Goal: Book appointment/travel/reservation

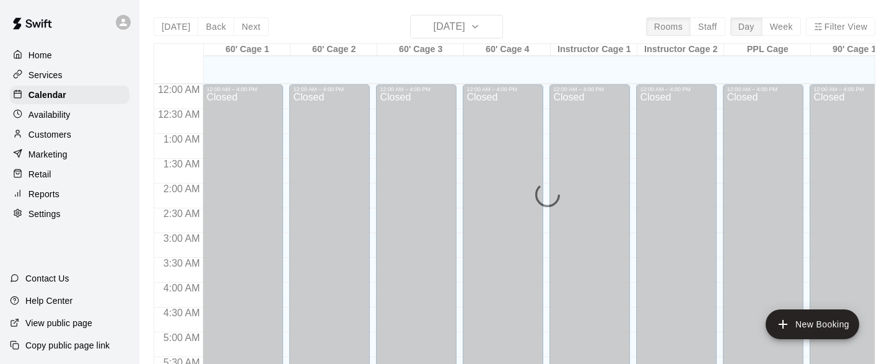
scroll to position [670, 0]
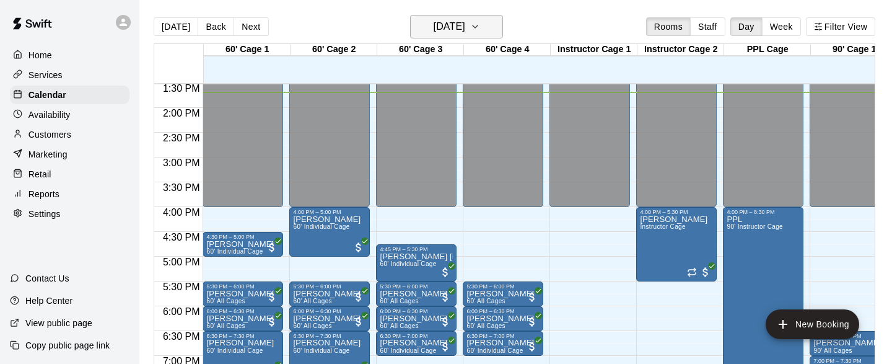
click at [480, 22] on icon "button" at bounding box center [475, 26] width 10 height 15
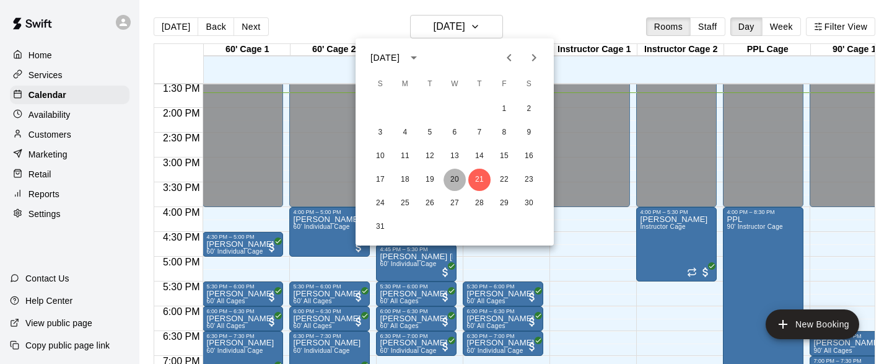
click at [458, 184] on button "20" at bounding box center [454, 179] width 22 height 22
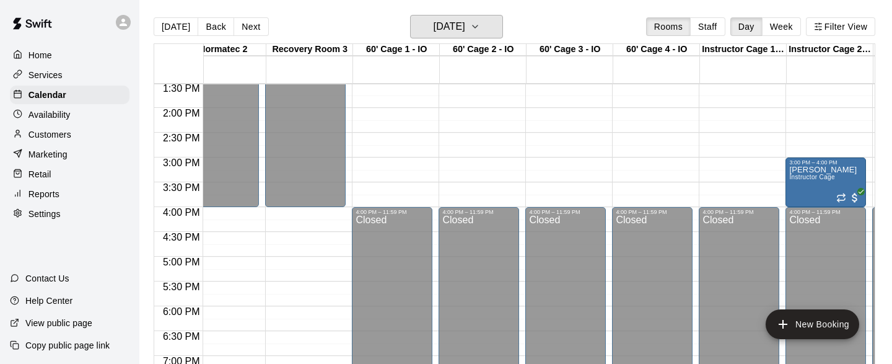
scroll to position [0, 2011]
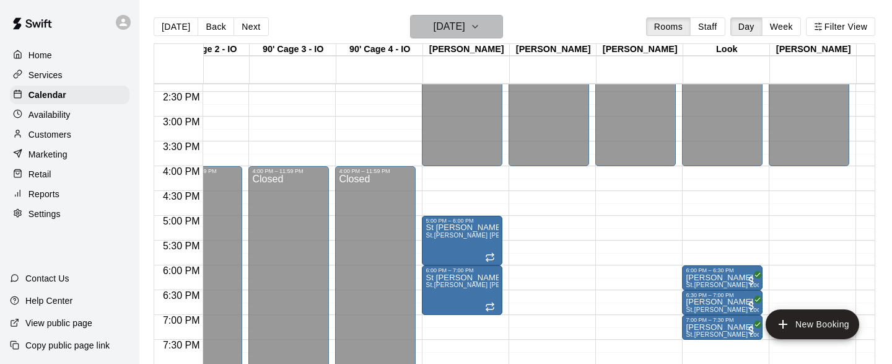
click at [478, 25] on icon "button" at bounding box center [475, 26] width 5 height 2
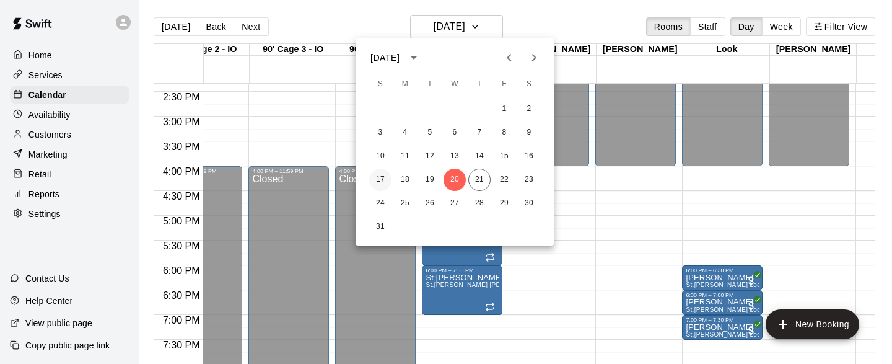
click at [380, 179] on button "17" at bounding box center [380, 179] width 22 height 22
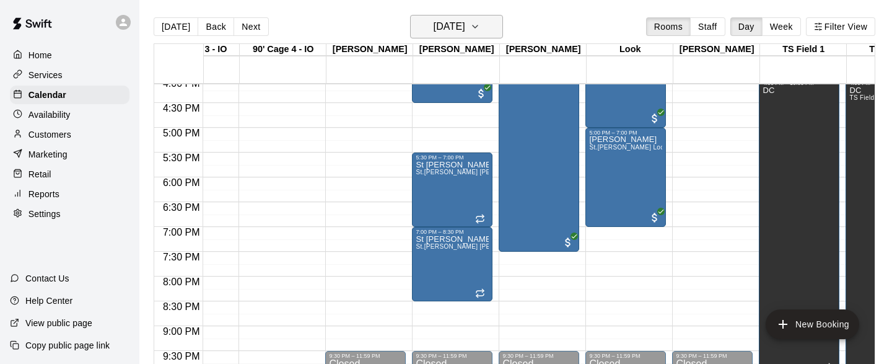
click at [480, 32] on icon "button" at bounding box center [475, 26] width 10 height 15
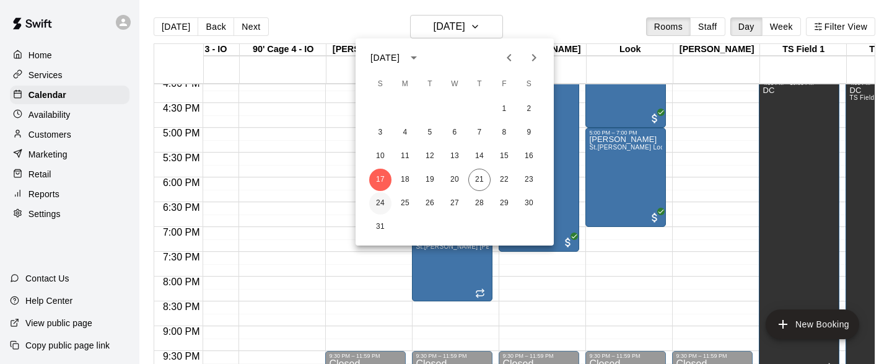
click at [382, 206] on button "24" at bounding box center [380, 203] width 22 height 22
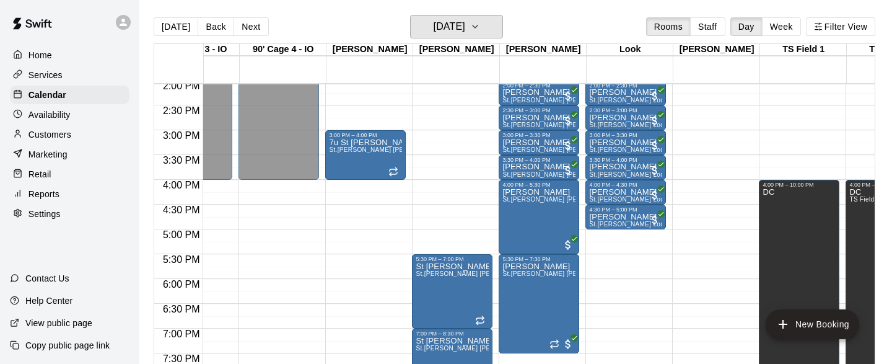
scroll to position [698, 2999]
click at [480, 28] on icon "button" at bounding box center [475, 26] width 10 height 15
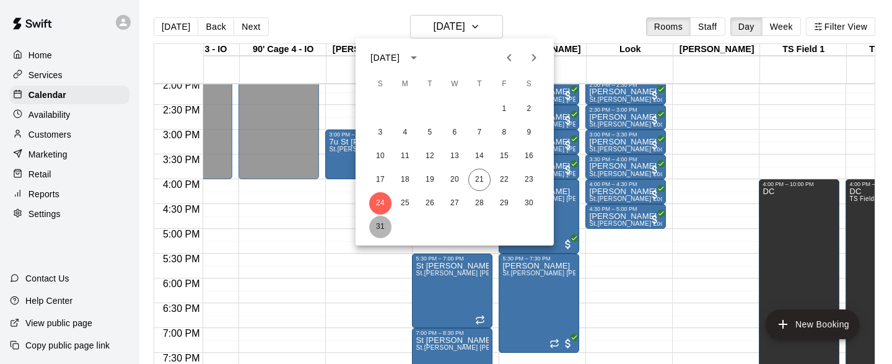
click at [381, 224] on button "31" at bounding box center [380, 227] width 22 height 22
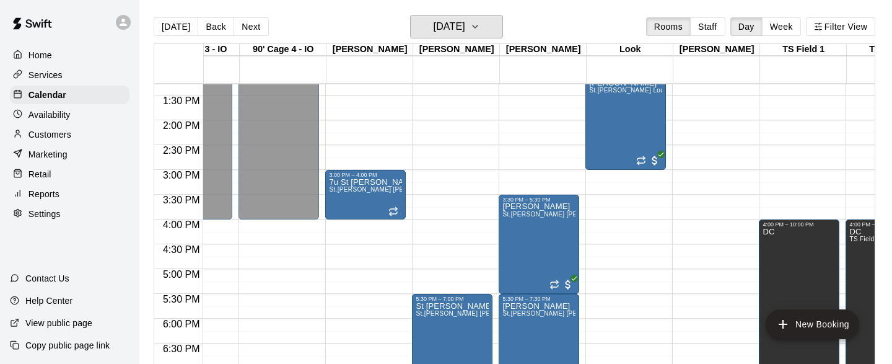
scroll to position [652, 2999]
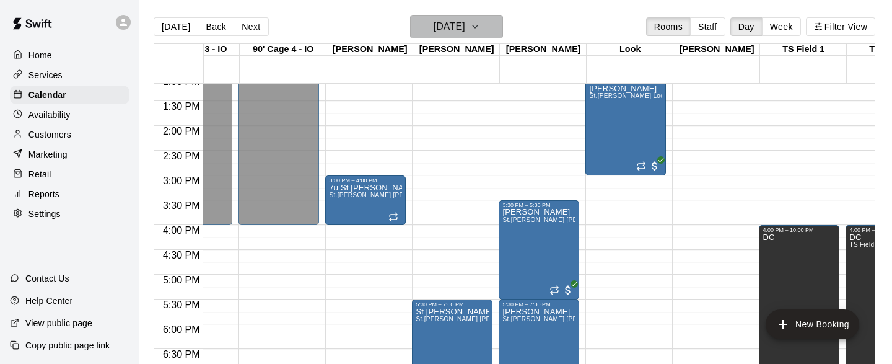
click at [480, 27] on icon "button" at bounding box center [475, 26] width 10 height 15
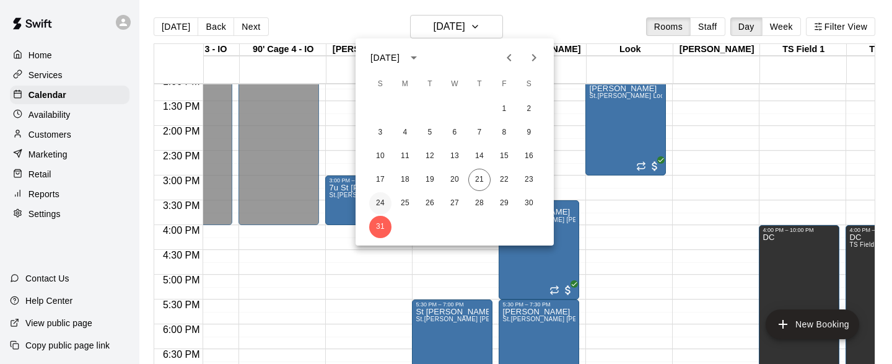
click at [380, 200] on button "24" at bounding box center [380, 203] width 22 height 22
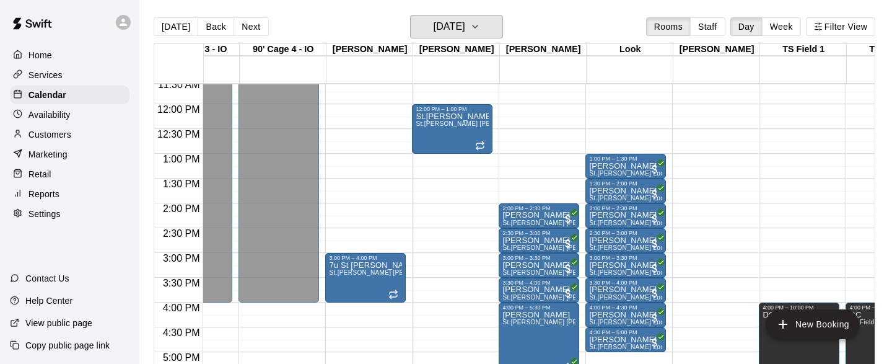
scroll to position [574, 2999]
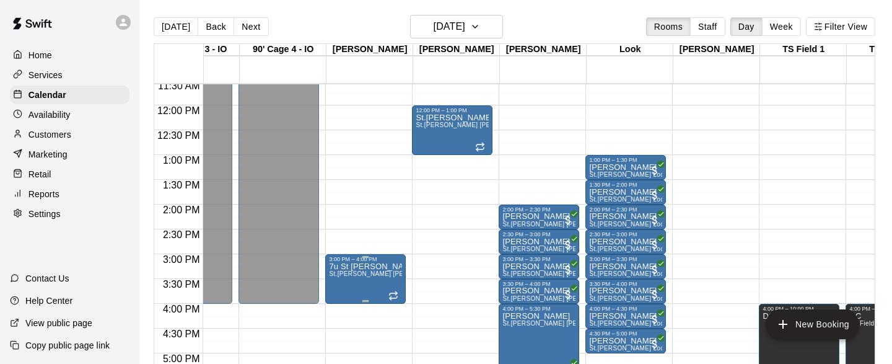
click at [343, 273] on icon "edit" at bounding box center [341, 274] width 11 height 11
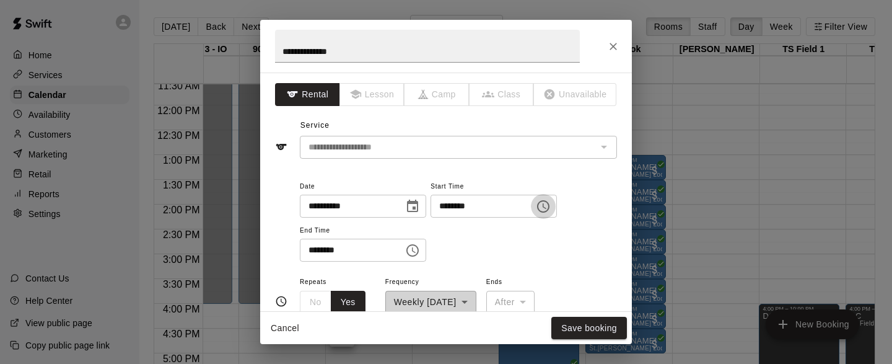
click at [551, 211] on icon "Choose time, selected time is 3:00 PM" at bounding box center [543, 206] width 15 height 15
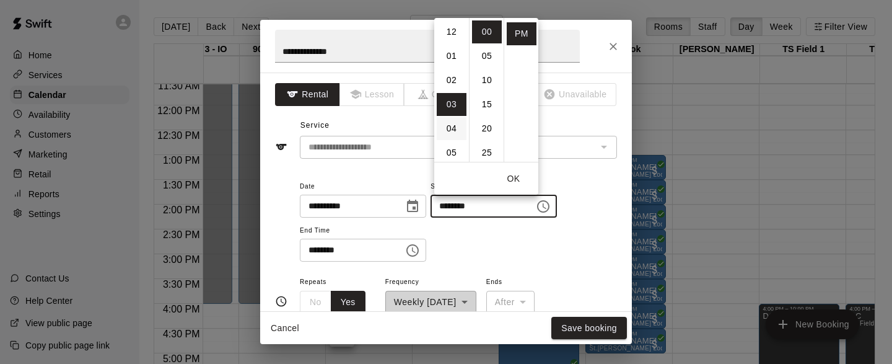
scroll to position [2, 0]
click at [450, 62] on li "01" at bounding box center [452, 53] width 30 height 23
type input "********"
click at [596, 230] on div "**********" at bounding box center [458, 220] width 317 height 84
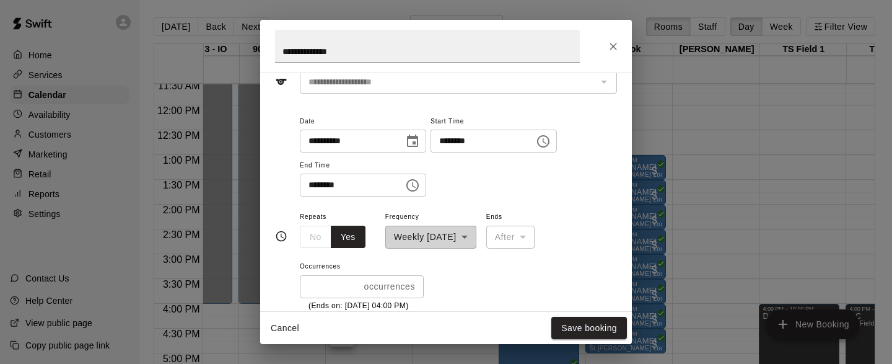
scroll to position [103, 0]
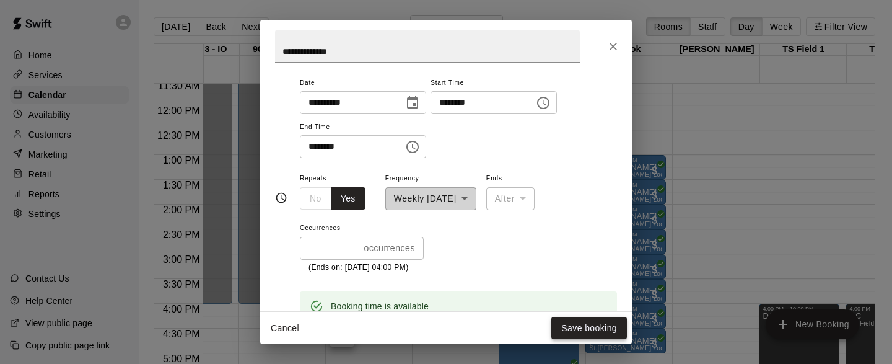
click at [585, 325] on button "Save booking" at bounding box center [589, 328] width 76 height 23
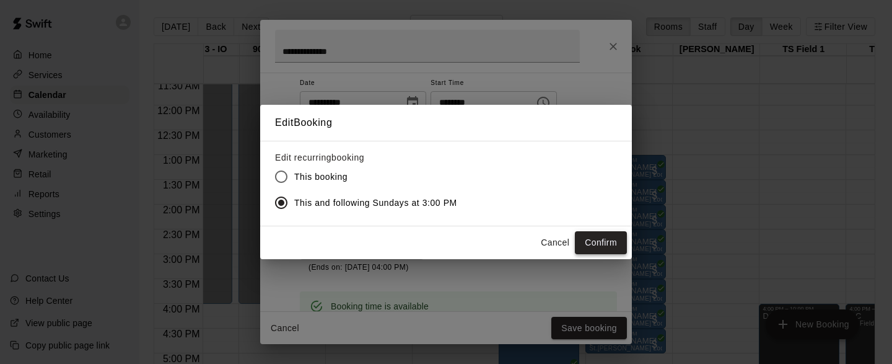
click at [601, 243] on button "Confirm" at bounding box center [601, 242] width 52 height 23
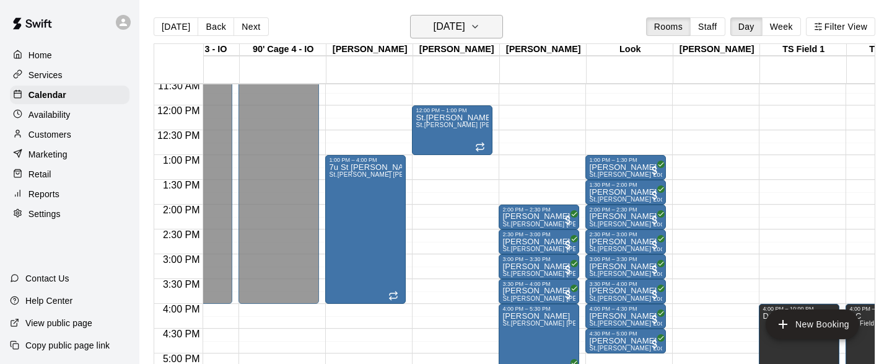
click at [478, 27] on icon "button" at bounding box center [475, 26] width 5 height 2
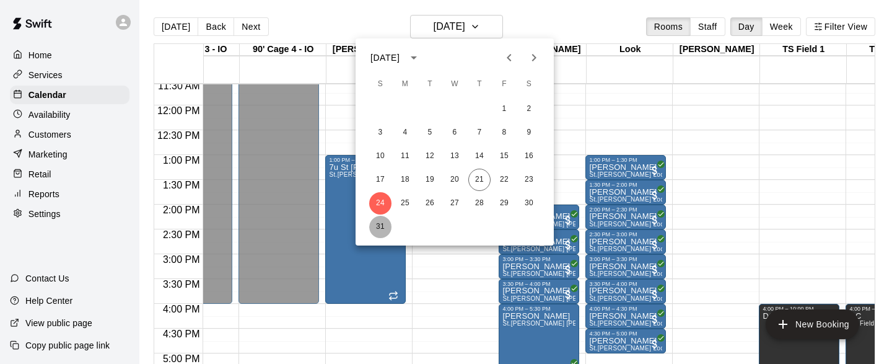
click at [390, 222] on button "31" at bounding box center [380, 227] width 22 height 22
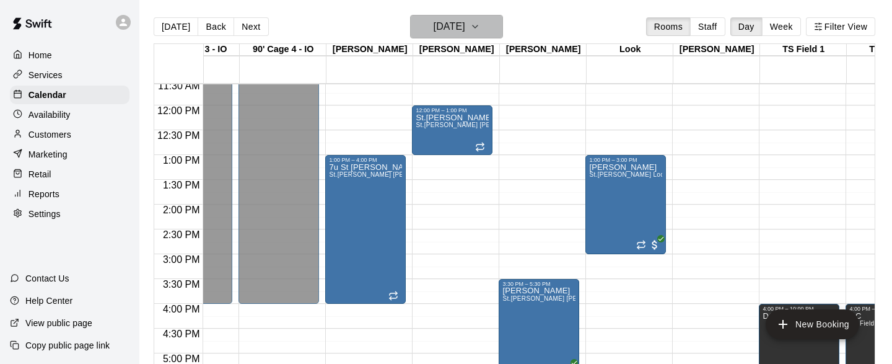
click at [480, 29] on icon "button" at bounding box center [475, 26] width 10 height 15
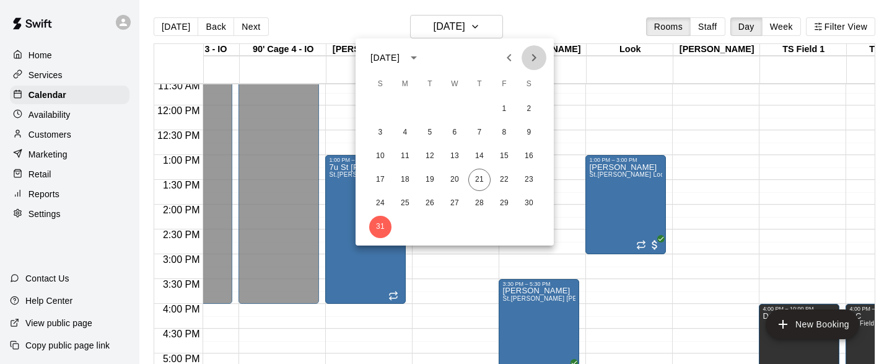
click at [531, 60] on icon "Next month" at bounding box center [533, 57] width 15 height 15
click at [377, 135] on button "7" at bounding box center [380, 132] width 22 height 22
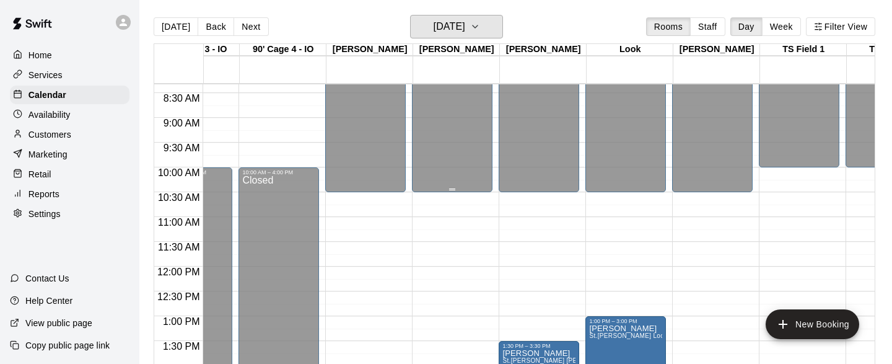
scroll to position [411, 2999]
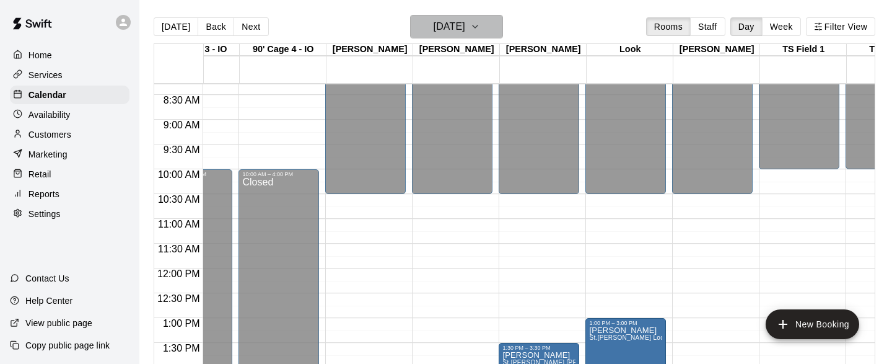
click at [478, 25] on icon "button" at bounding box center [475, 26] width 5 height 2
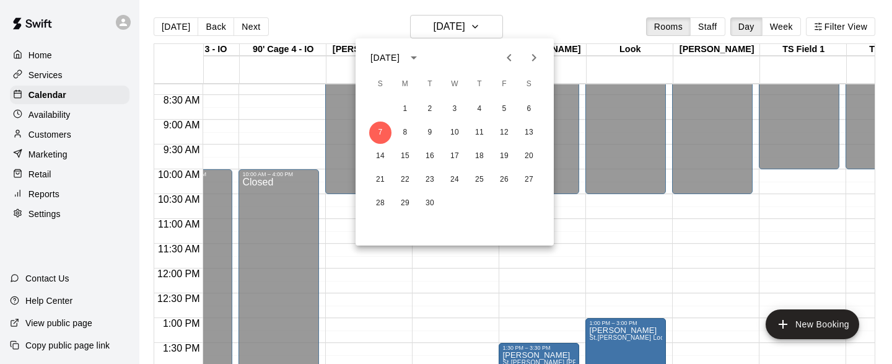
click at [509, 58] on icon "Previous month" at bounding box center [509, 57] width 15 height 15
click at [455, 194] on button "27" at bounding box center [454, 203] width 22 height 22
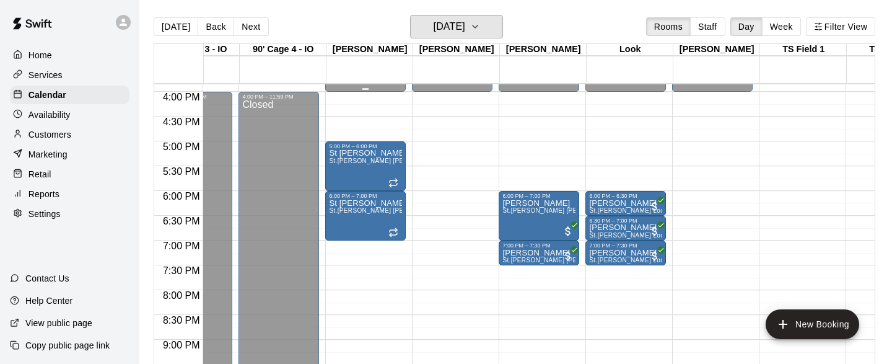
scroll to position [777, 2999]
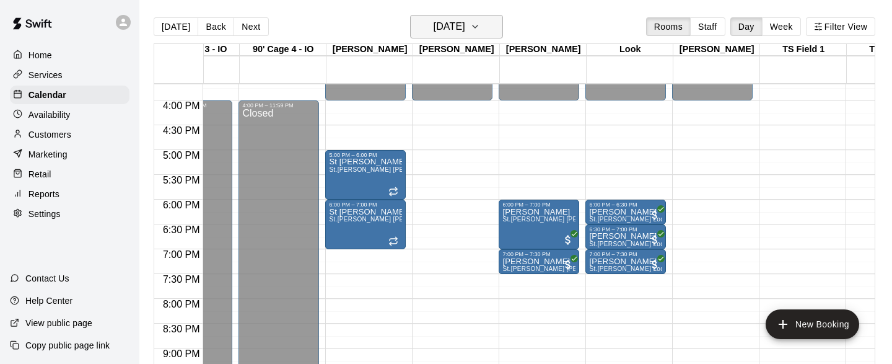
click at [480, 20] on icon "button" at bounding box center [475, 26] width 10 height 15
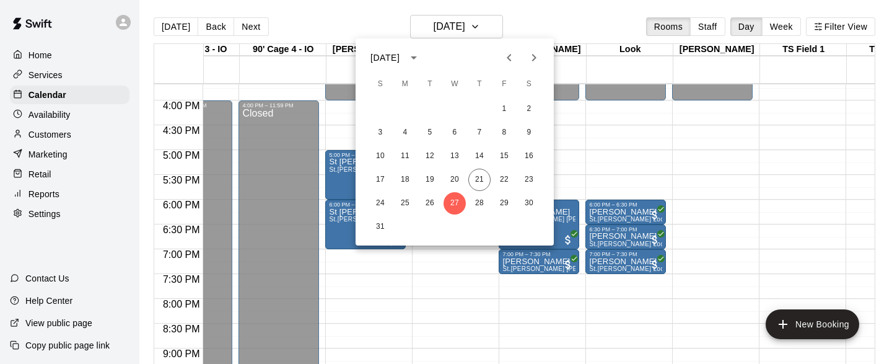
click at [531, 61] on icon "Next month" at bounding box center [533, 57] width 15 height 15
click at [456, 157] on button "15" at bounding box center [454, 156] width 22 height 22
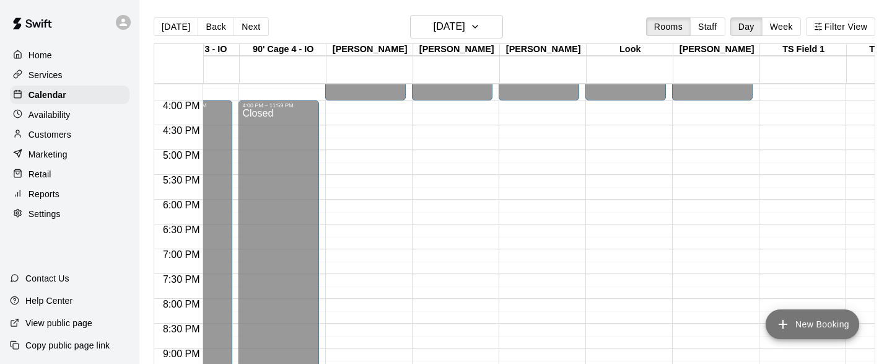
click at [792, 317] on button "New Booking" at bounding box center [813, 324] width 94 height 30
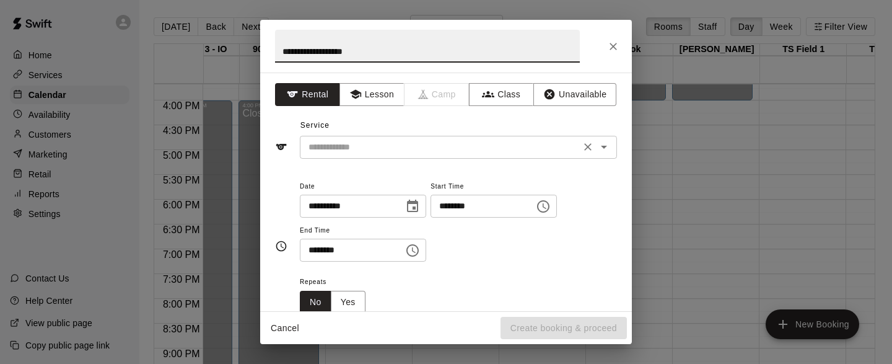
click at [605, 147] on icon "Open" at bounding box center [603, 146] width 15 height 15
type input "**********"
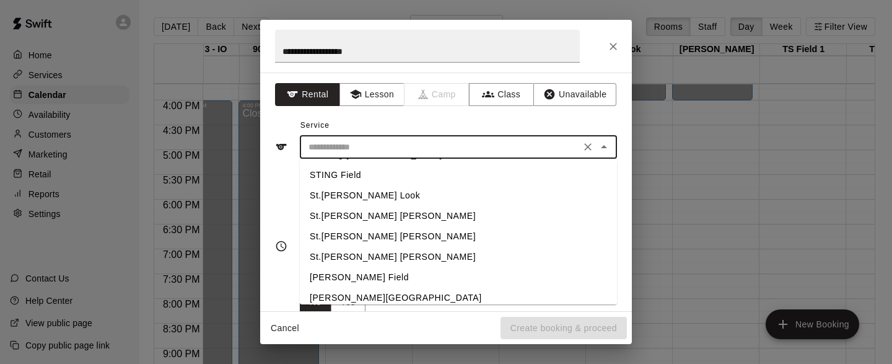
scroll to position [314, 0]
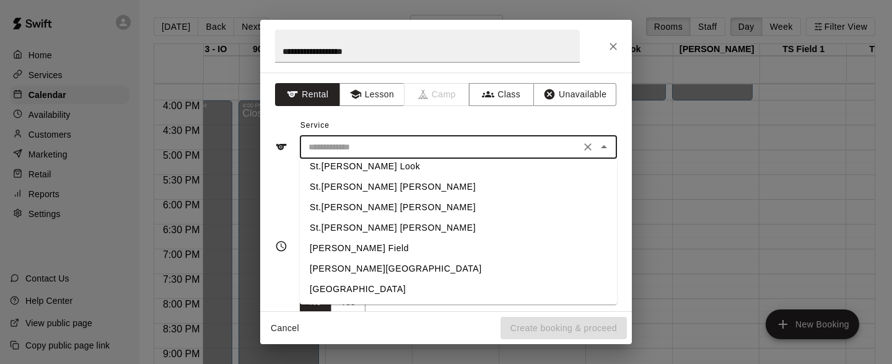
click at [385, 181] on li "St.[PERSON_NAME] [PERSON_NAME]" at bounding box center [458, 187] width 317 height 20
type input "**********"
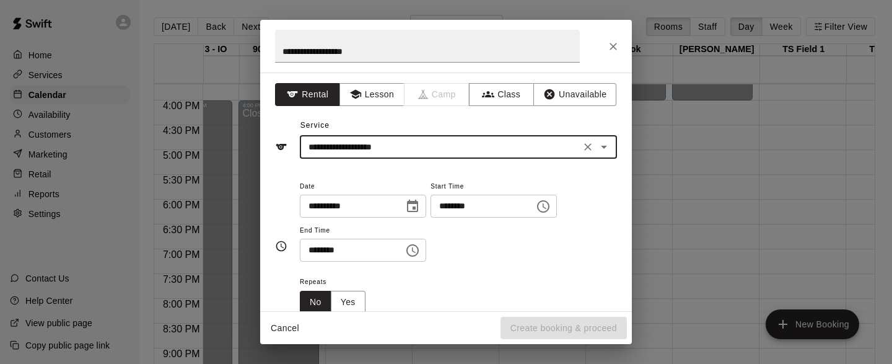
click at [551, 207] on icon "Choose time, selected time is 1:00 PM" at bounding box center [543, 206] width 15 height 15
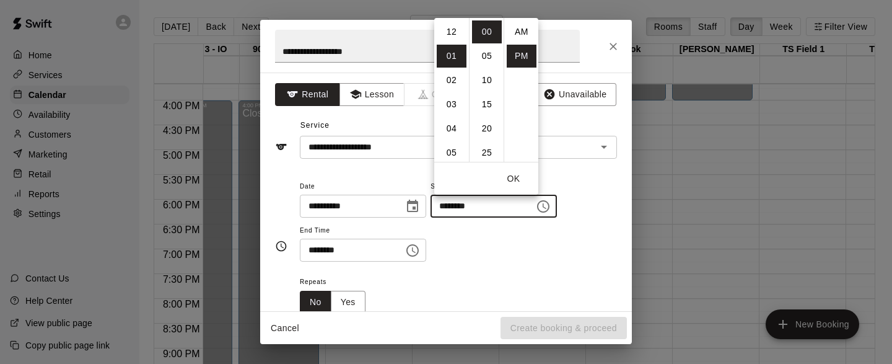
scroll to position [22, 0]
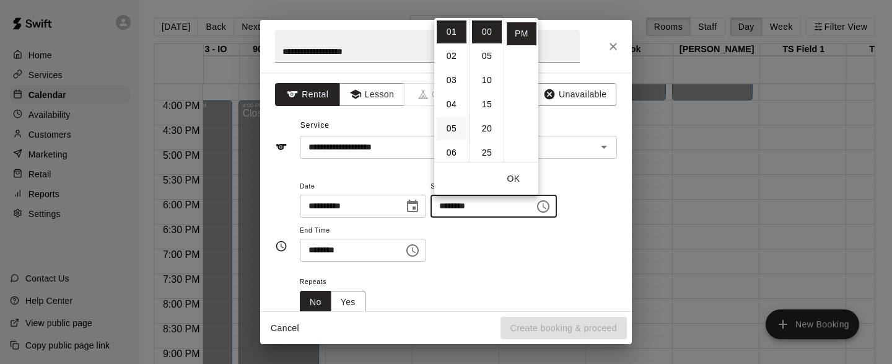
click at [452, 126] on li "05" at bounding box center [452, 128] width 30 height 23
type input "********"
click at [419, 249] on icon "Choose time, selected time is 1:30 PM" at bounding box center [412, 250] width 12 height 12
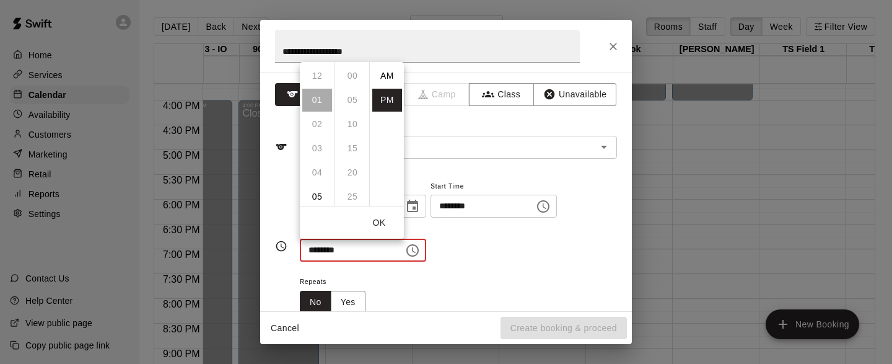
scroll to position [22, 0]
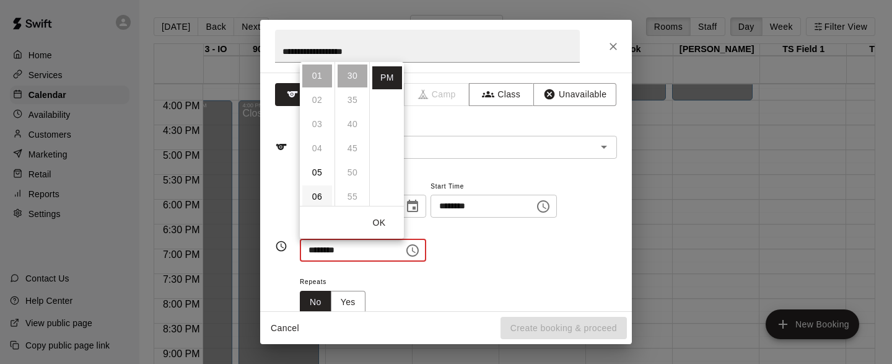
click at [317, 193] on li "06" at bounding box center [317, 196] width 30 height 23
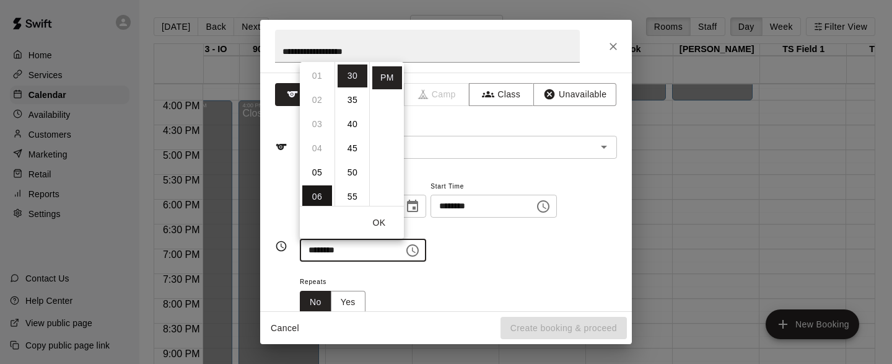
type input "********"
click at [521, 294] on div "Repeats No Yes" at bounding box center [458, 293] width 317 height 39
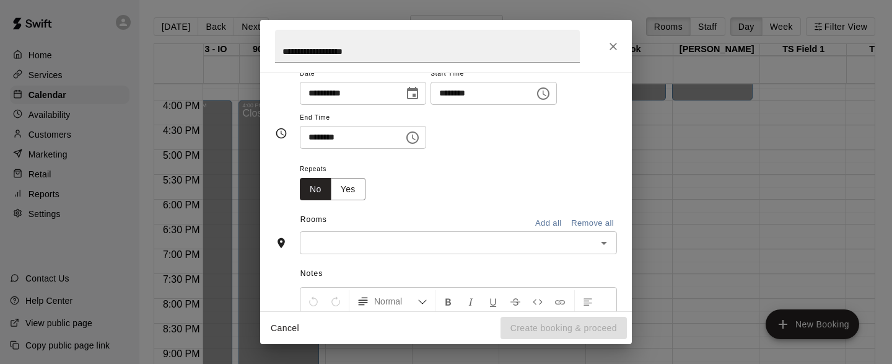
scroll to position [147, 0]
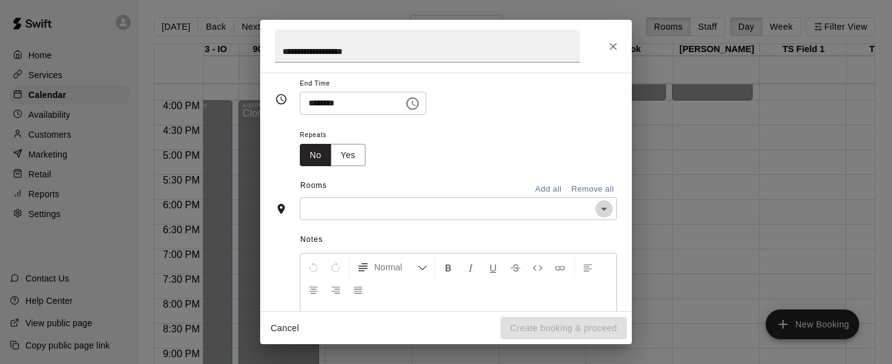
click at [600, 211] on icon "Open" at bounding box center [603, 208] width 15 height 15
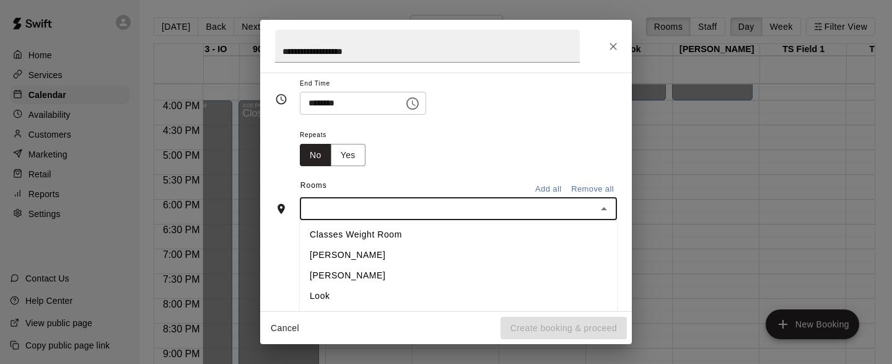
scroll to position [624, 0]
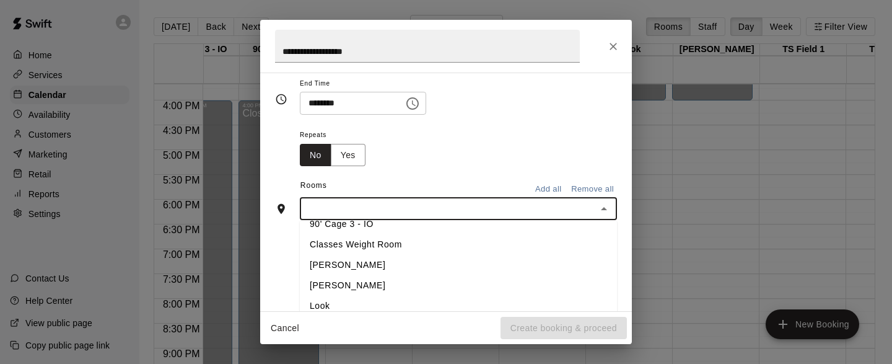
click at [354, 273] on li "[PERSON_NAME]" at bounding box center [458, 265] width 317 height 20
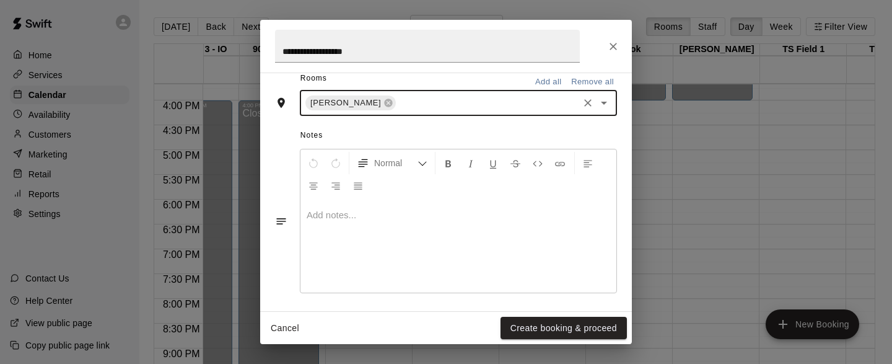
scroll to position [306, 0]
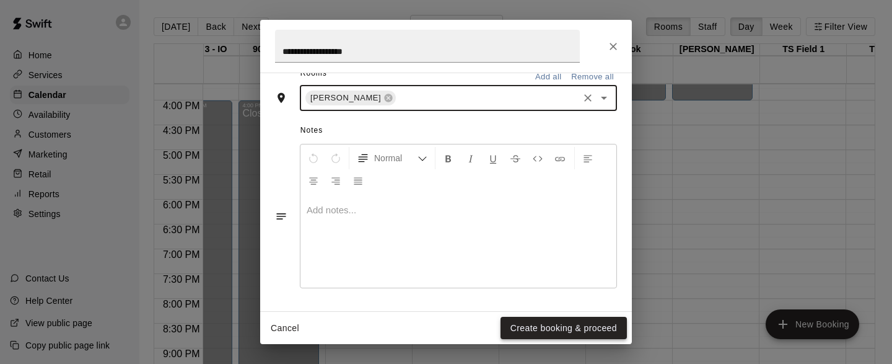
click at [556, 328] on button "Create booking & proceed" at bounding box center [563, 328] width 126 height 23
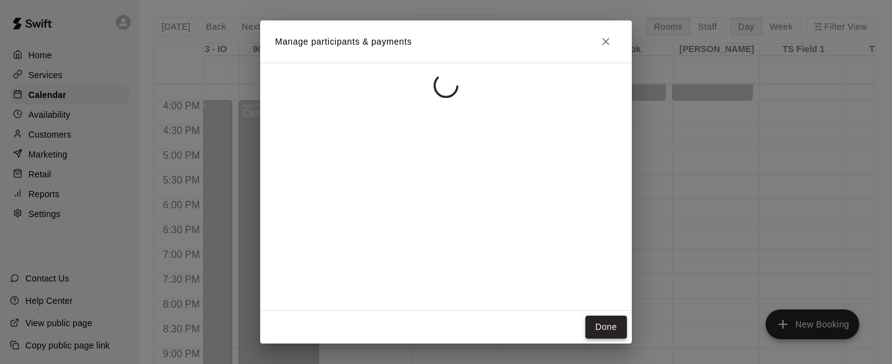
click at [604, 323] on button "Done" at bounding box center [605, 326] width 41 height 23
